Goal: Transaction & Acquisition: Purchase product/service

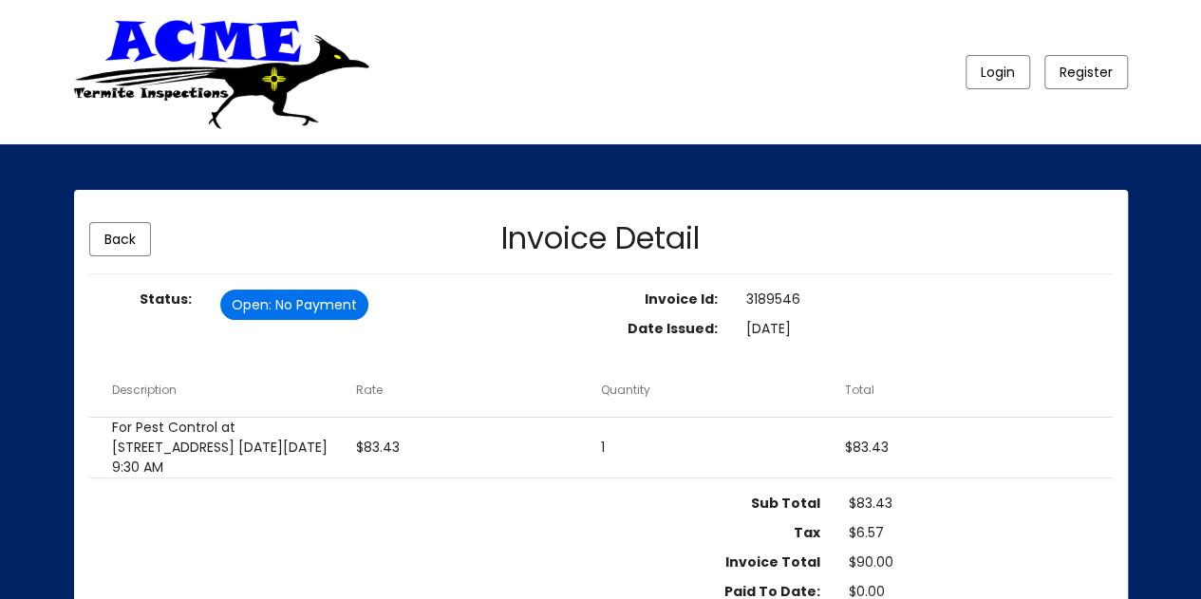
scroll to position [190, 0]
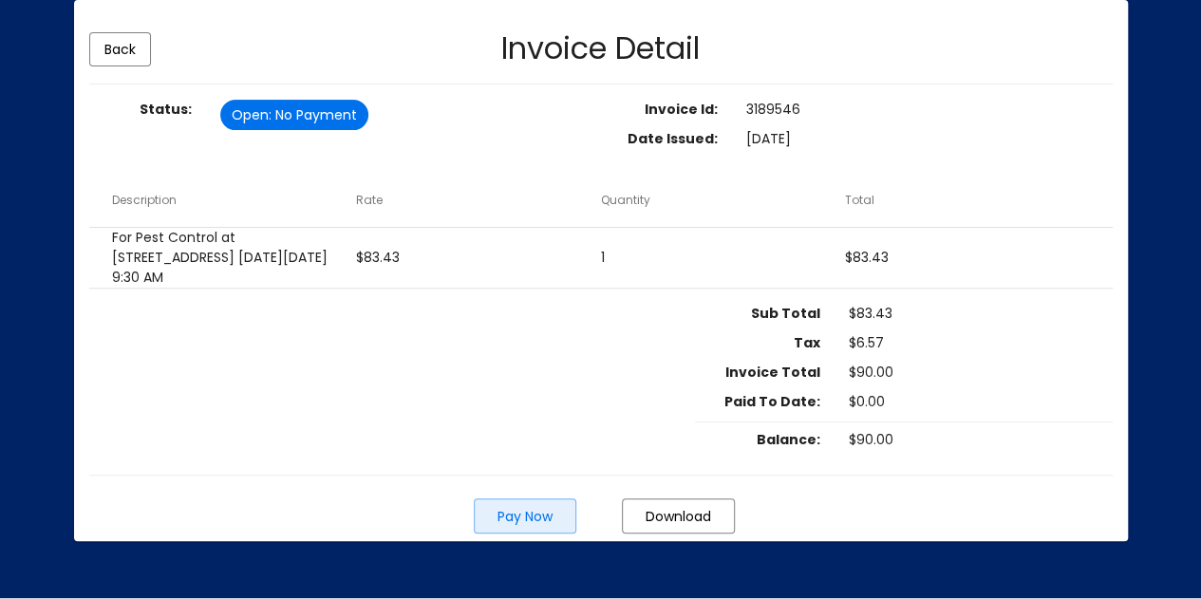
click at [516, 526] on span "Pay Now" at bounding box center [524, 516] width 55 height 19
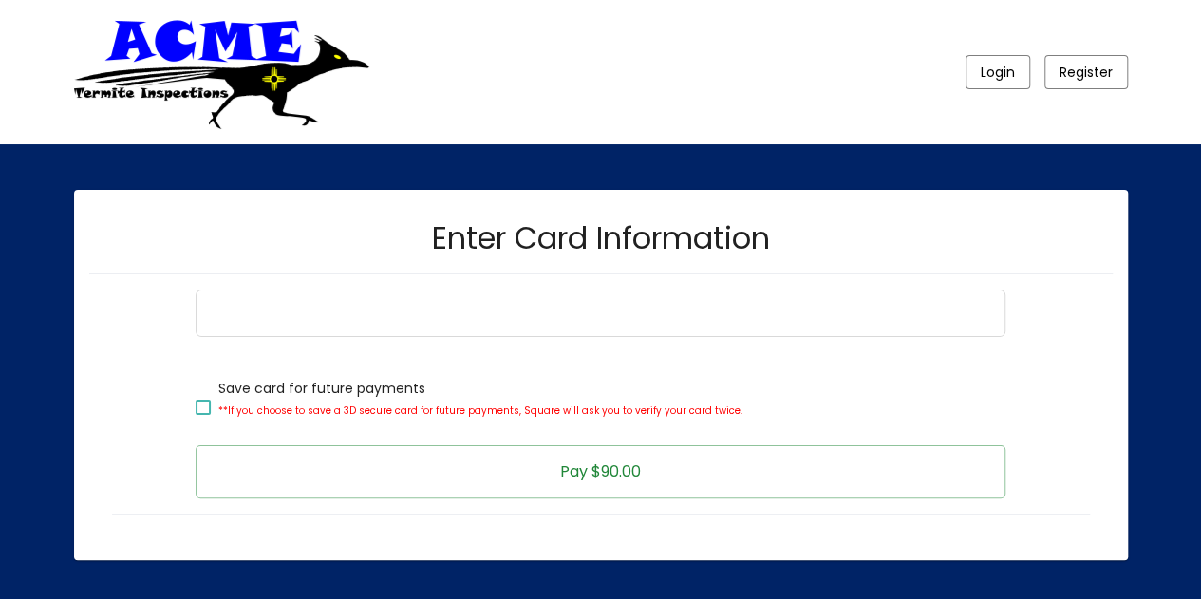
click at [486, 336] on div at bounding box center [601, 313] width 810 height 47
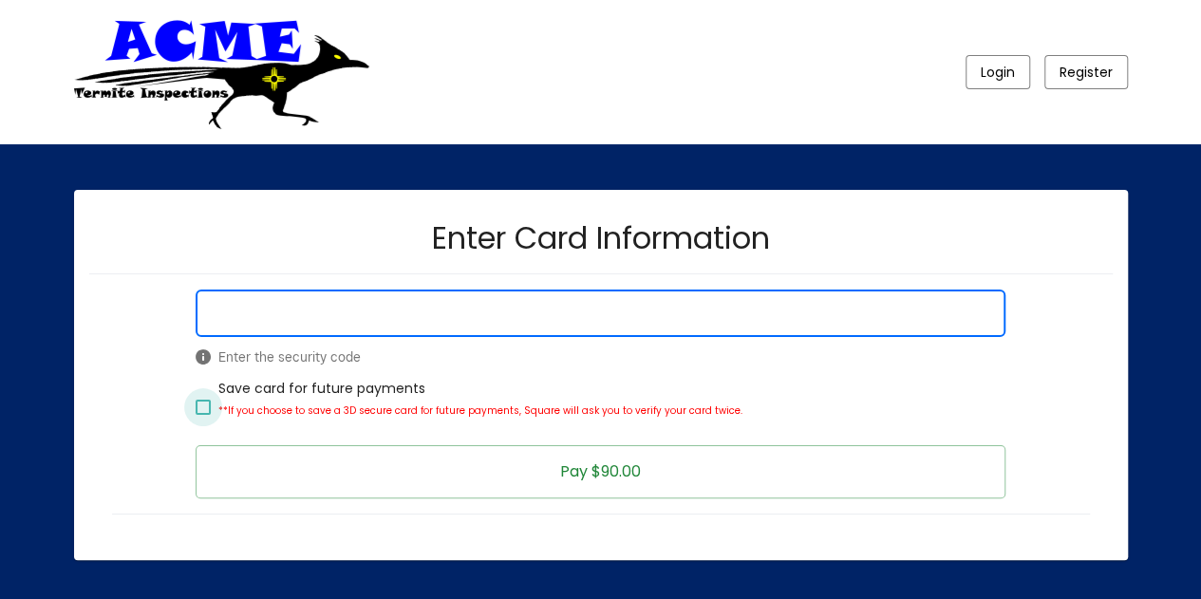
click at [207, 406] on div at bounding box center [203, 407] width 15 height 15
click at [203, 415] on input "Save card for future payments **If you choose to save a 3D secure card for futu…" at bounding box center [202, 415] width 1 height 1
checkbox input "true"
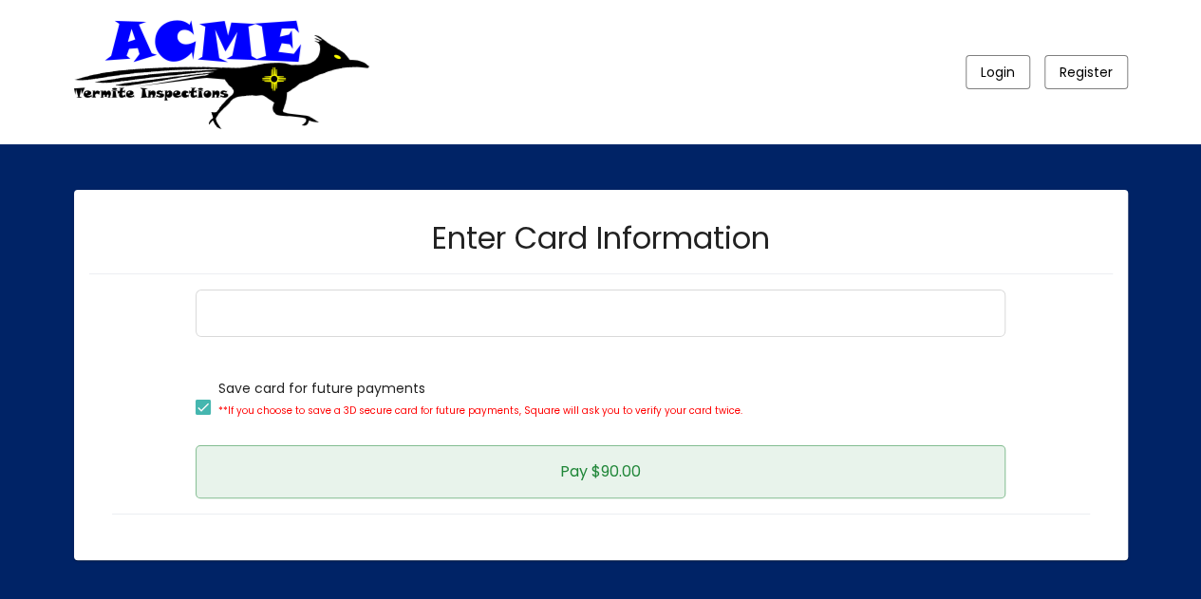
click at [647, 466] on button "Pay $90.00" at bounding box center [601, 471] width 810 height 53
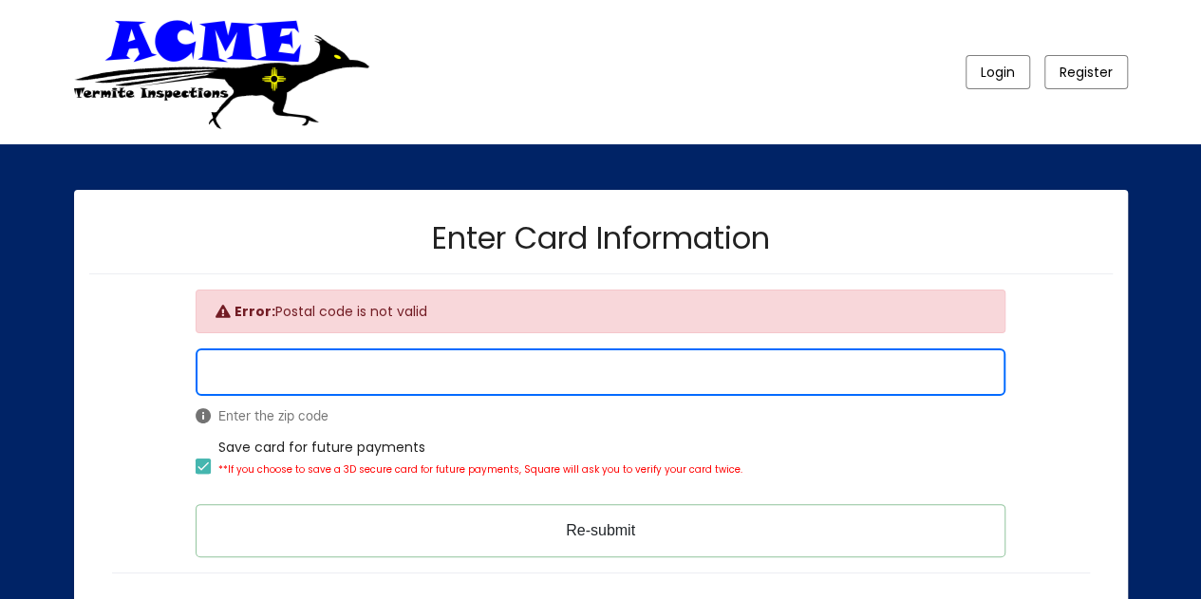
click at [619, 523] on button "Re-submit" at bounding box center [601, 530] width 810 height 53
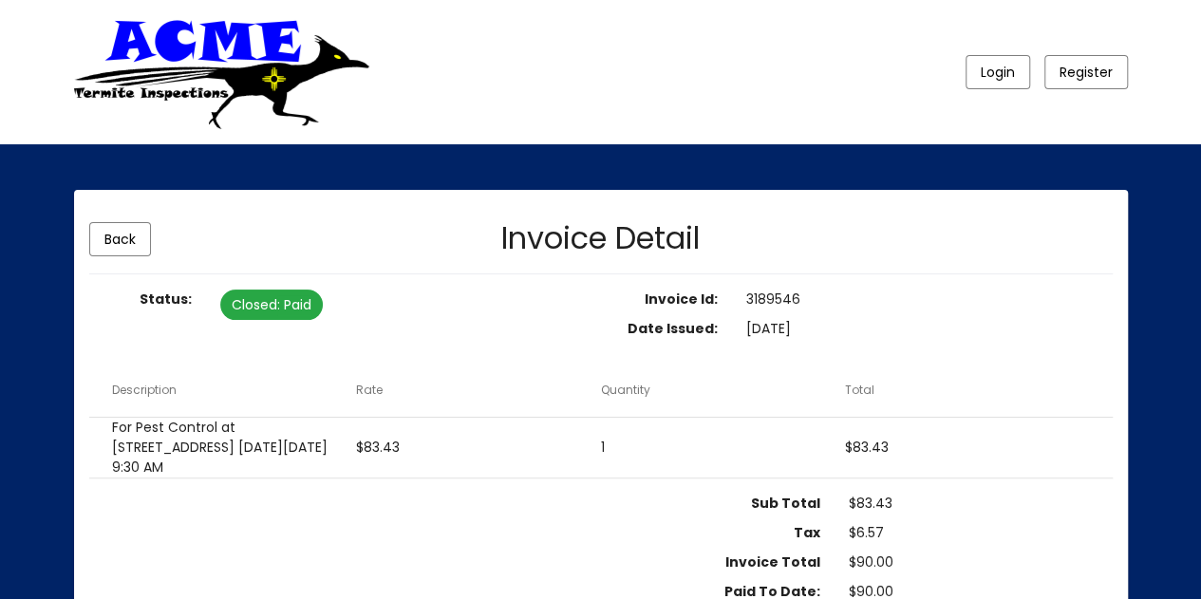
drag, startPoint x: 1040, startPoint y: 1, endPoint x: 670, endPoint y: 431, distance: 566.8
click at [670, 431] on mat-row "For Pest Control at [STREET_ADDRESS] [DATE][DATE] 9:30 AM $83.43 1 $83.43" at bounding box center [600, 448] width 1023 height 61
